Goal: Find contact information: Find contact information

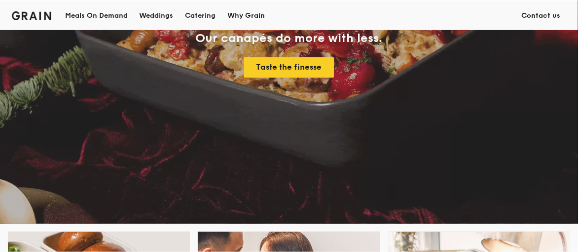
scroll to position [197, 0]
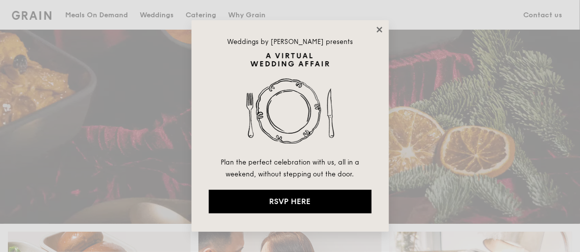
click at [380, 28] on icon at bounding box center [379, 29] width 9 height 9
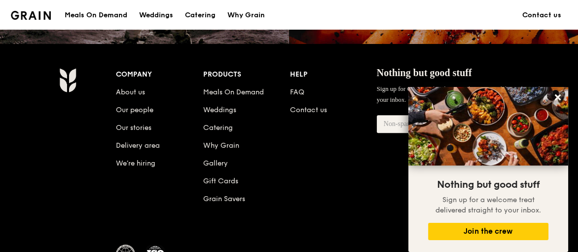
scroll to position [1068, 0]
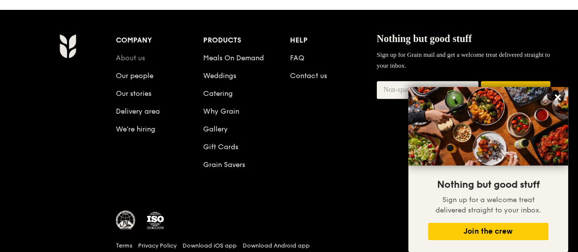
click at [141, 58] on link "About us" at bounding box center [130, 58] width 29 height 8
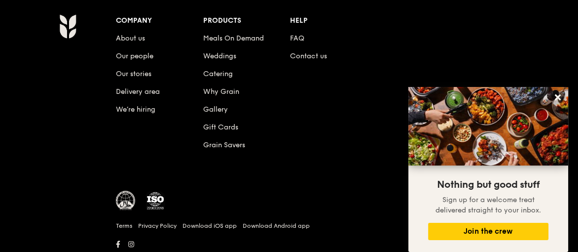
scroll to position [1249, 0]
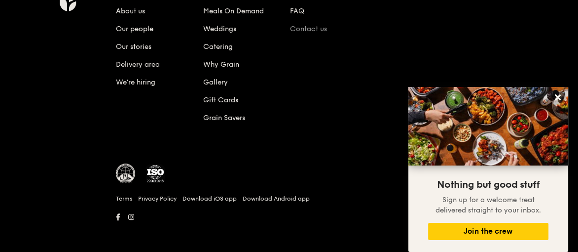
click at [316, 25] on link "Contact us" at bounding box center [308, 29] width 37 height 8
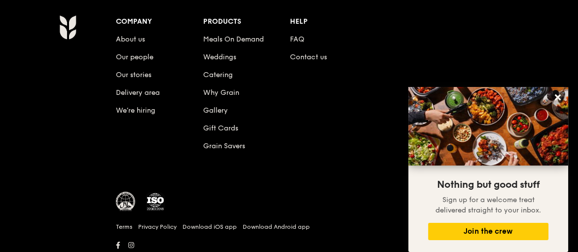
scroll to position [584, 0]
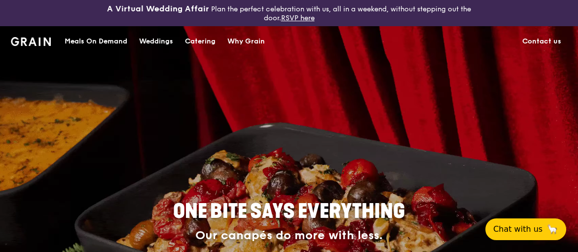
click at [114, 43] on div "Meals On Demand" at bounding box center [96, 42] width 63 height 30
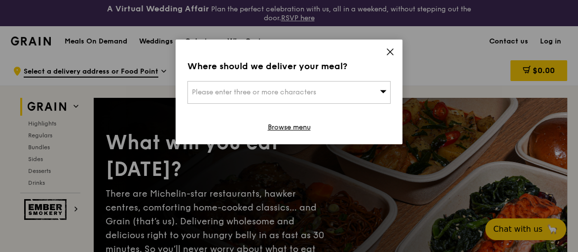
click at [388, 53] on icon at bounding box center [390, 51] width 9 height 9
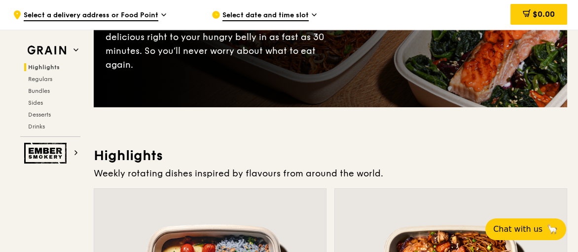
scroll to position [345, 0]
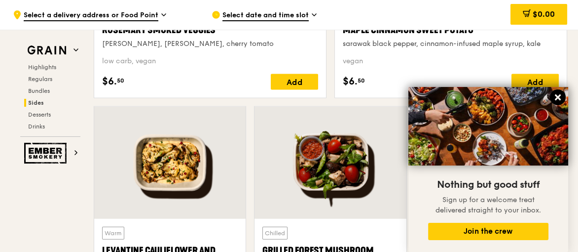
click at [553, 96] on icon at bounding box center [557, 97] width 9 height 9
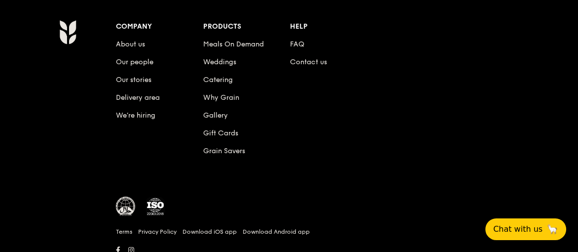
scroll to position [4231, 0]
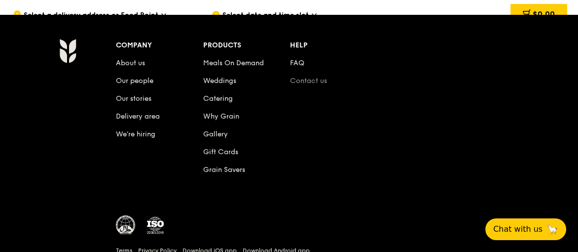
click at [314, 76] on link "Contact us" at bounding box center [308, 80] width 37 height 8
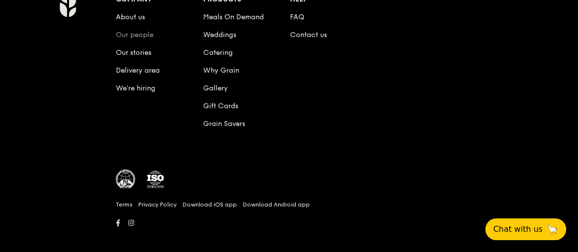
scroll to position [584, 0]
